Goal: Information Seeking & Learning: Learn about a topic

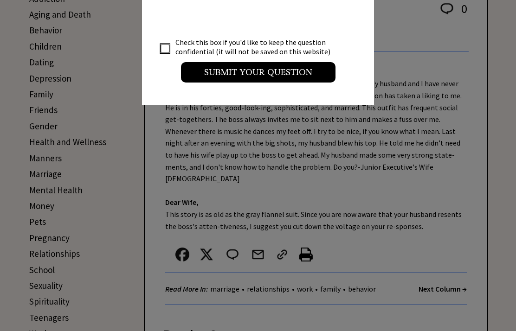
scroll to position [227, 0]
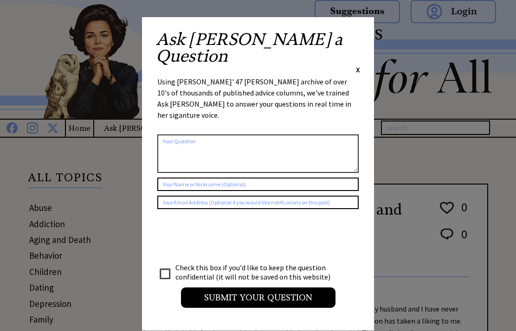
scroll to position [0, 0]
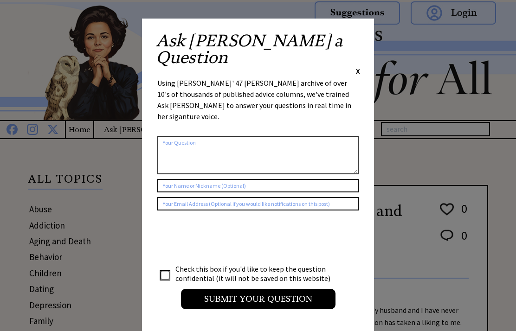
click at [355, 29] on div "Ask Ann a Question X Using Ann Landers' 47 vear archive of over 10's of thousan…" at bounding box center [258, 176] width 232 height 314
click at [346, 35] on div "Ask Ann a Question X" at bounding box center [258, 54] width 204 height 44
click at [365, 42] on div "Ask Ann a Question X Using Ann Landers' 47 vear archive of over 10's of thousan…" at bounding box center [258, 176] width 232 height 314
click at [356, 66] on span "X" at bounding box center [358, 70] width 4 height 9
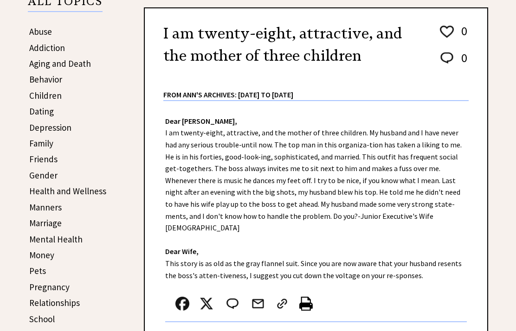
scroll to position [177, 0]
click at [34, 158] on link "Friends" at bounding box center [43, 159] width 28 height 11
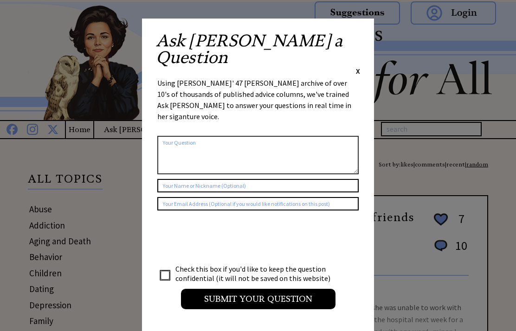
click at [356, 66] on span "X" at bounding box center [358, 70] width 4 height 9
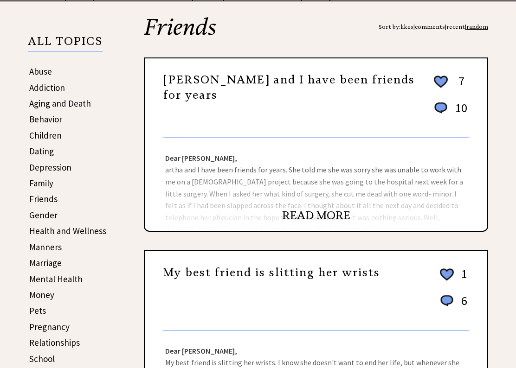
scroll to position [138, 0]
click at [304, 220] on link "READ MORE" at bounding box center [316, 216] width 68 height 14
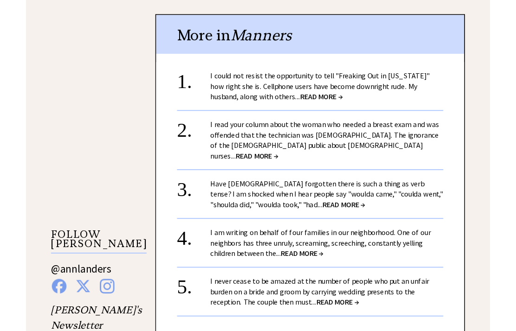
scroll to position [693, 0]
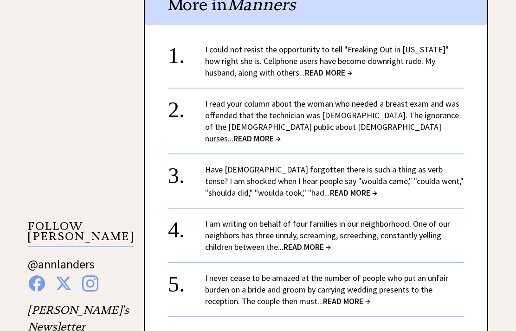
click at [313, 242] on span "READ MORE →" at bounding box center [307, 247] width 47 height 11
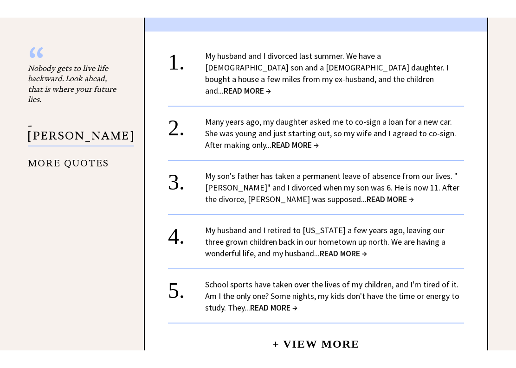
scroll to position [1046, 0]
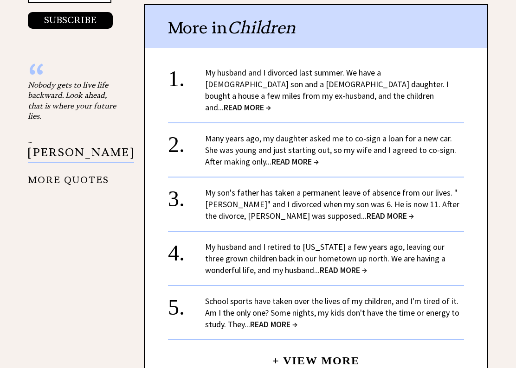
click at [398, 67] on link "My husband and I divorced last summer. We have a 9-year-old son and a 6-year-ol…" at bounding box center [327, 89] width 244 height 45
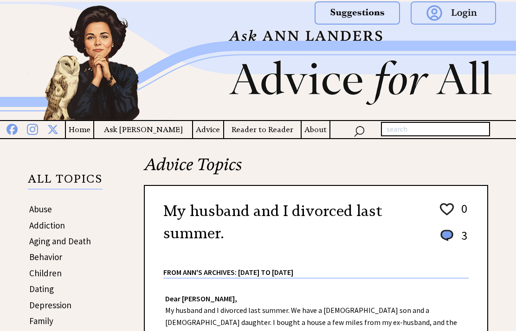
click at [428, 239] on div "My husband and I divorced last summer. 0 3 0 3 From Ann's Archives: [DATE] to […" at bounding box center [315, 236] width 305 height 86
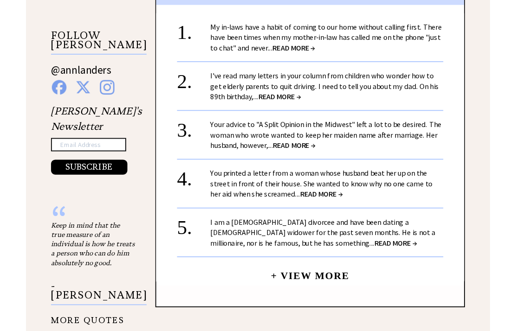
scroll to position [914, 0]
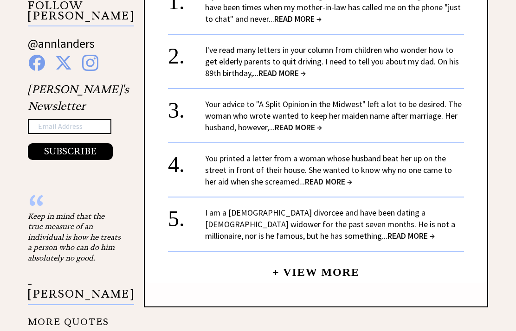
click at [169, 153] on div "4." at bounding box center [186, 161] width 37 height 17
click at [318, 176] on span "READ MORE →" at bounding box center [328, 181] width 47 height 11
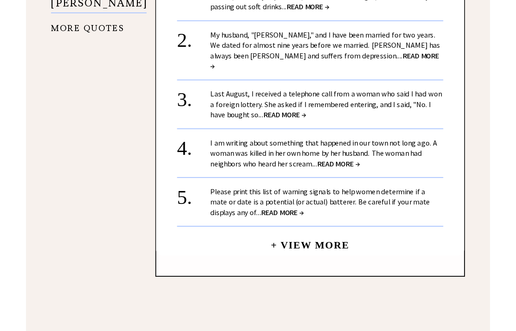
scroll to position [1333, 0]
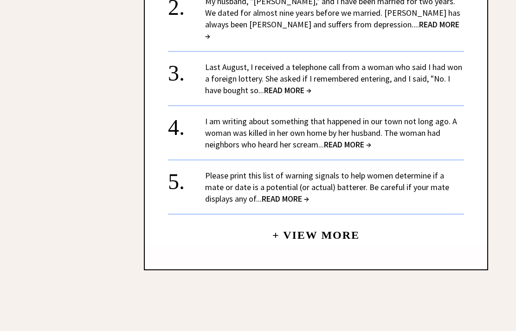
click at [173, 116] on div "4." at bounding box center [186, 124] width 37 height 17
click at [350, 139] on span "READ MORE →" at bounding box center [347, 144] width 47 height 11
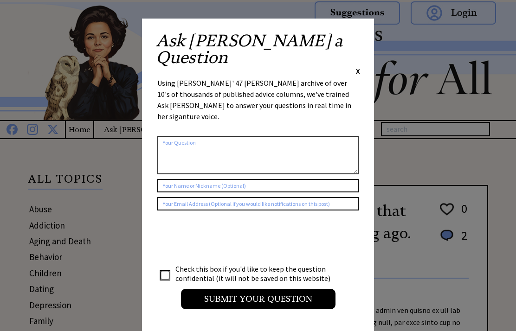
click at [366, 44] on div "Ask Ann a Question X Using Ann Landers' 47 vear archive of over 10's of thousan…" at bounding box center [258, 176] width 232 height 314
click at [351, 32] on div "Ask Ann a Question X Using Ann Landers' 47 vear archive of over 10's of thousan…" at bounding box center [258, 176] width 232 height 314
click at [359, 66] on span "X" at bounding box center [358, 70] width 4 height 9
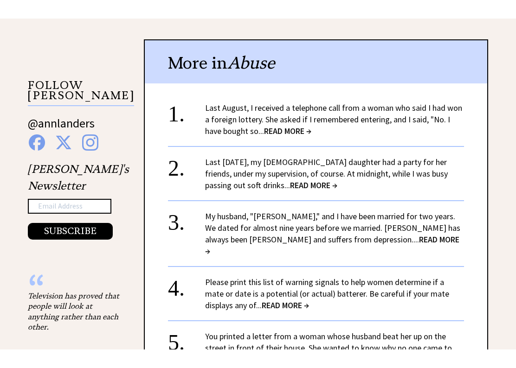
scroll to position [819, 0]
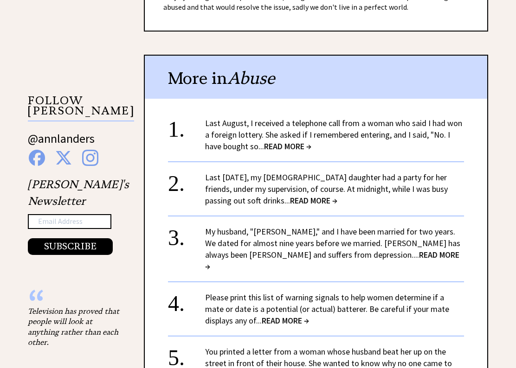
click at [226, 118] on link "Last August, I received a telephone call from a woman who said I had won a fore…" at bounding box center [333, 135] width 257 height 34
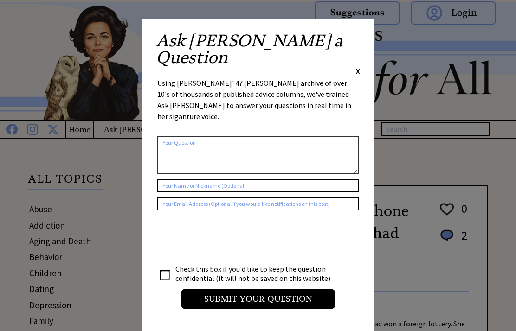
click at [358, 30] on div "Ask [PERSON_NAME] a Question X Using [PERSON_NAME]' 47 [PERSON_NAME] archive of…" at bounding box center [258, 176] width 232 height 314
click at [351, 35] on div "Ask [PERSON_NAME] a Question X" at bounding box center [258, 54] width 204 height 44
click at [355, 43] on div "Ask [PERSON_NAME] a Question X" at bounding box center [258, 54] width 204 height 44
click at [353, 38] on div "Ask [PERSON_NAME] a Question X" at bounding box center [258, 54] width 204 height 44
click at [356, 46] on div "Ask [PERSON_NAME] a Question X" at bounding box center [258, 54] width 204 height 44
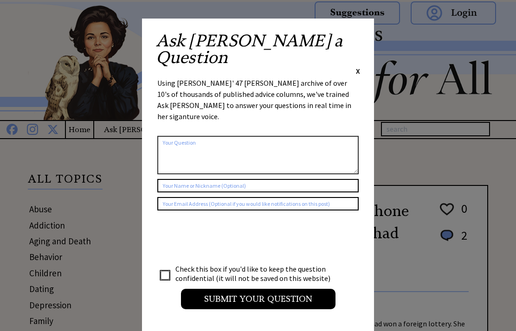
click at [356, 66] on span "X" at bounding box center [358, 70] width 4 height 9
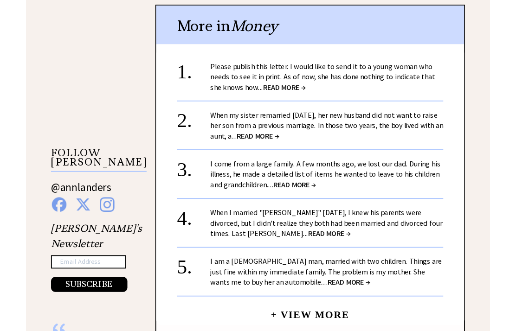
scroll to position [853, 0]
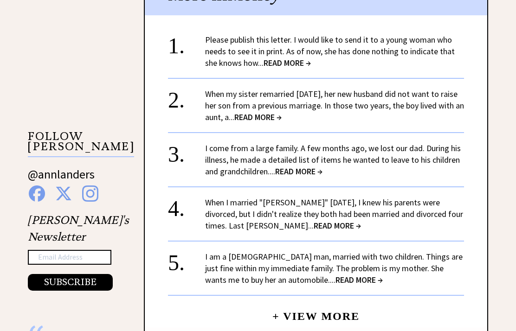
click at [277, 112] on span "READ MORE →" at bounding box center [257, 117] width 47 height 11
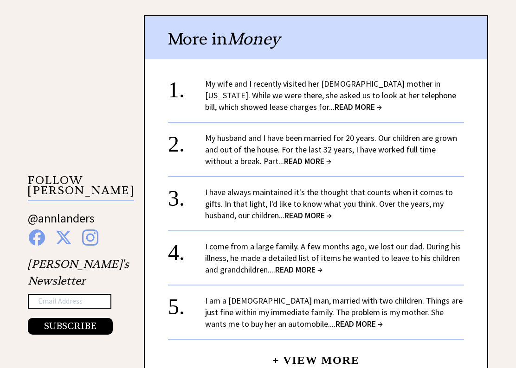
scroll to position [809, 0]
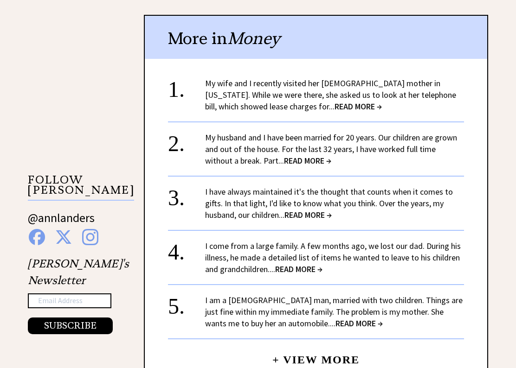
click at [296, 264] on span "READ MORE →" at bounding box center [298, 269] width 47 height 11
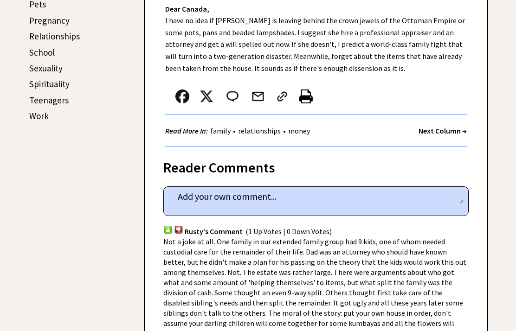
scroll to position [440, 0]
